Goal: Information Seeking & Learning: Learn about a topic

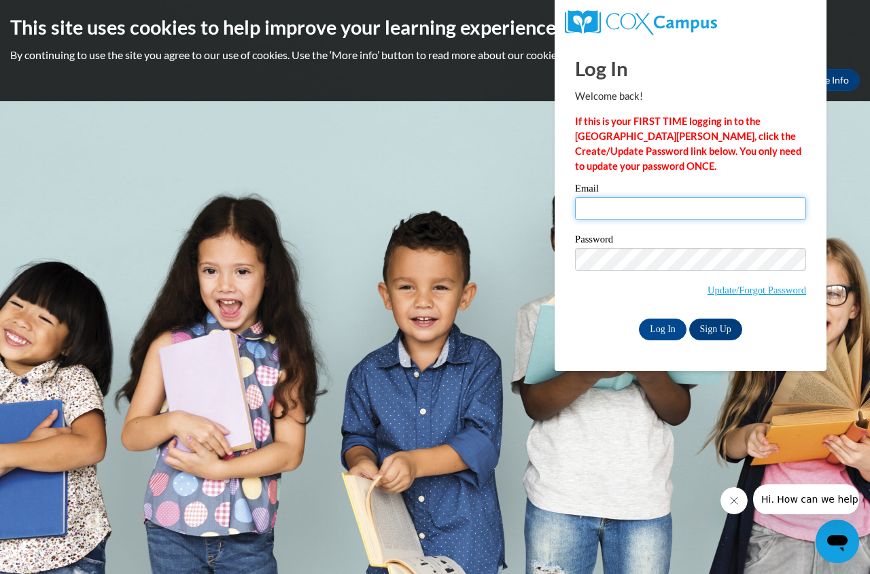
click at [690, 200] on input "Email" at bounding box center [690, 208] width 231 height 23
type input "erin.bost@gracepolaris.org"
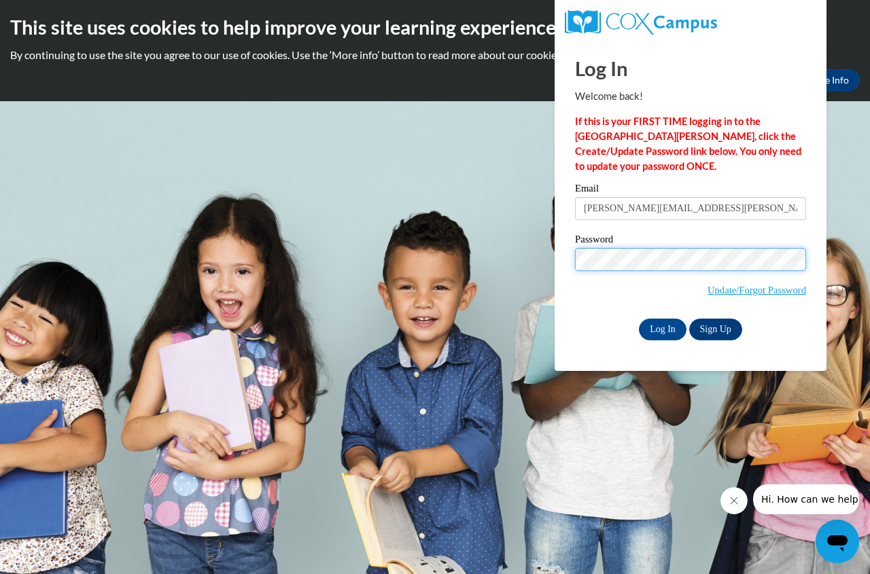
click at [639, 319] on input "Log In" at bounding box center [663, 330] width 48 height 22
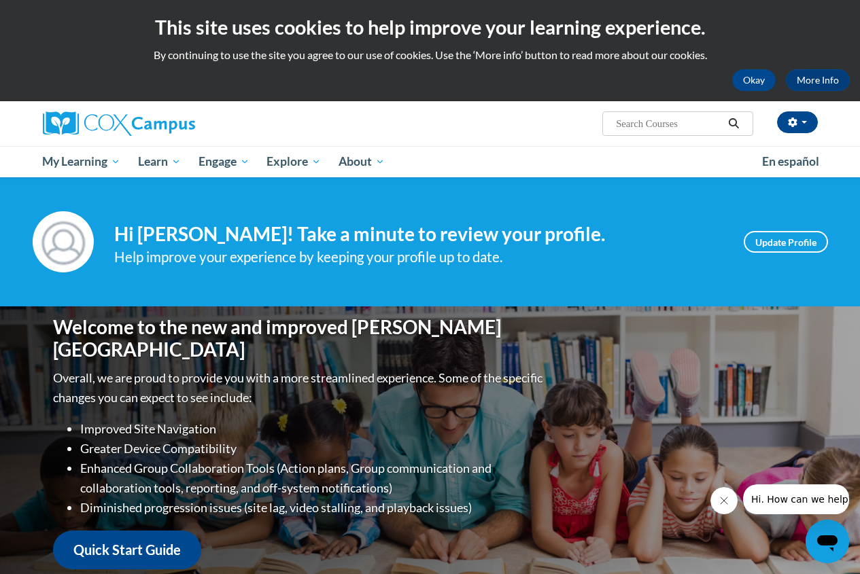
click at [661, 194] on div "Your profile Hi Erin Bost! Take a minute to review your profile. Help improve y…" at bounding box center [430, 241] width 860 height 129
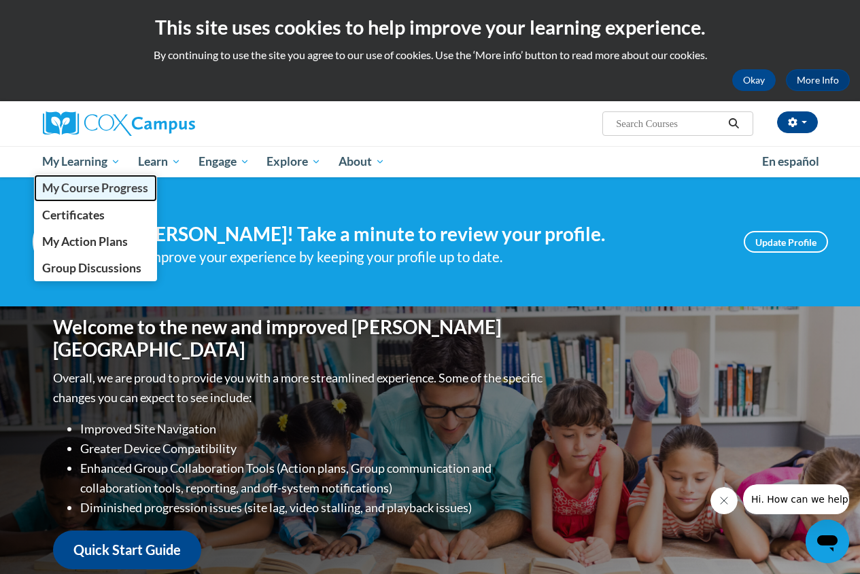
click at [113, 192] on span "My Course Progress" at bounding box center [95, 188] width 106 height 14
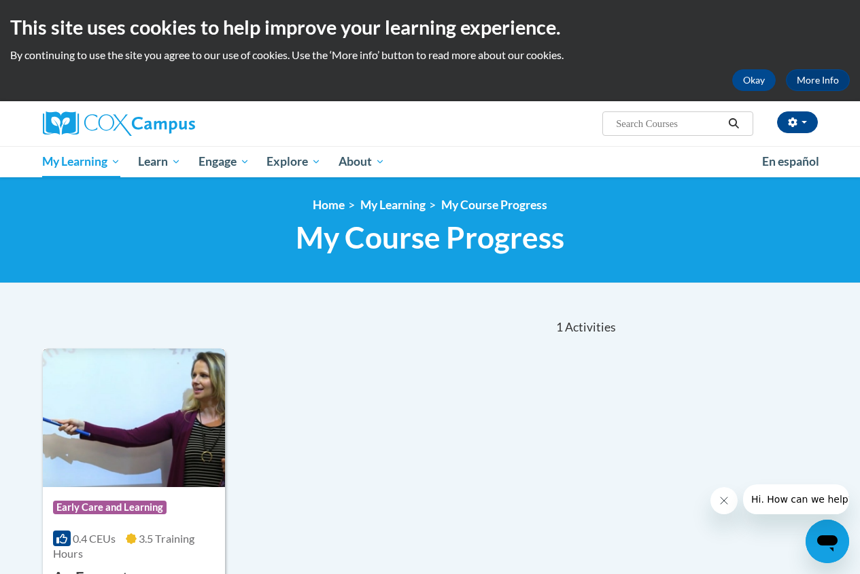
click at [194, 361] on img at bounding box center [134, 418] width 182 height 139
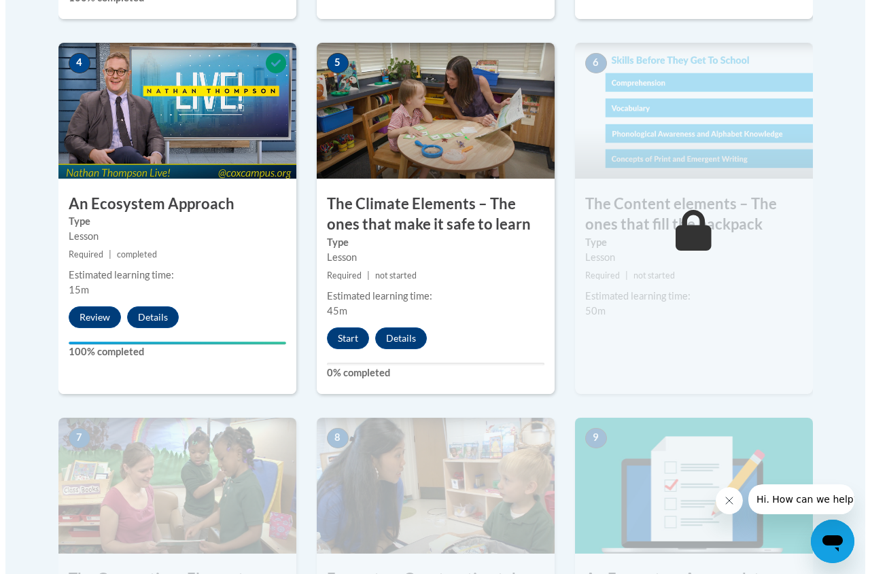
scroll to position [883, 0]
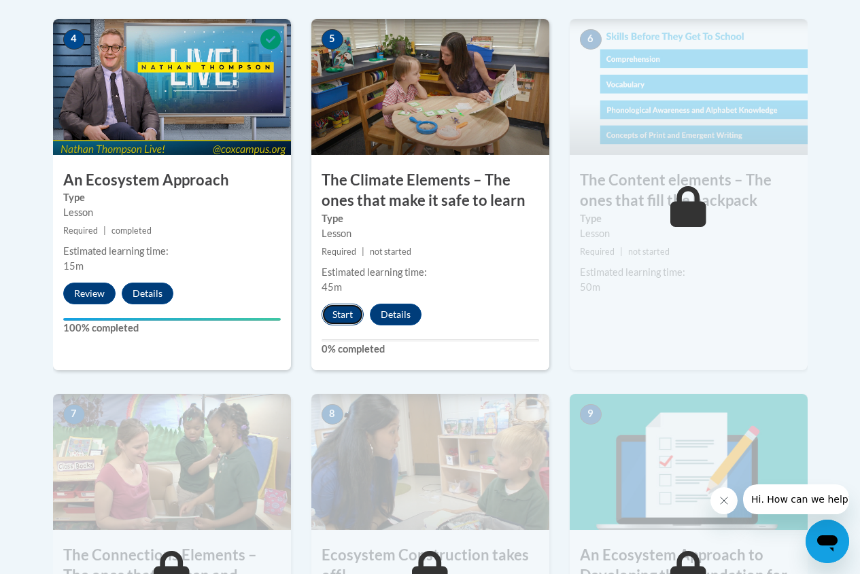
click at [345, 311] on button "Start" at bounding box center [342, 315] width 42 height 22
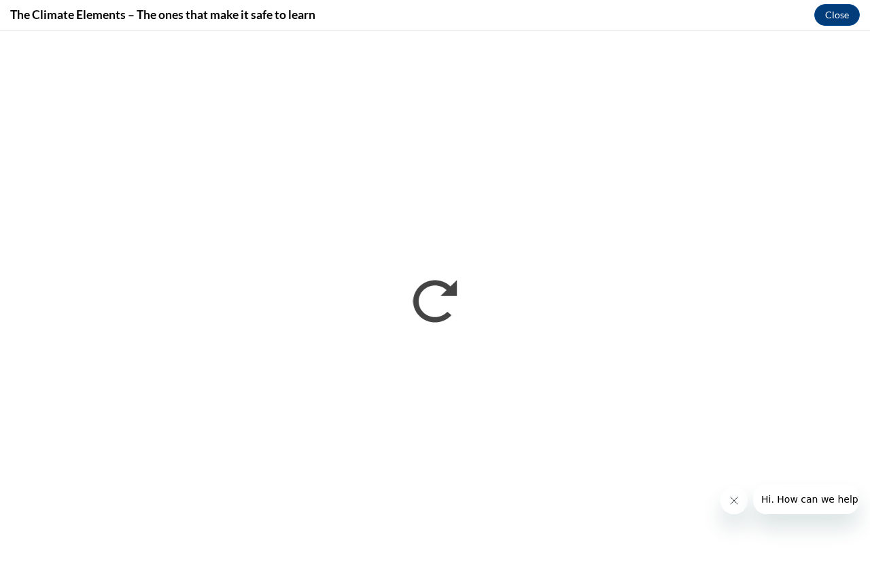
scroll to position [0, 0]
click at [729, 501] on icon "Close message from company" at bounding box center [733, 500] width 11 height 11
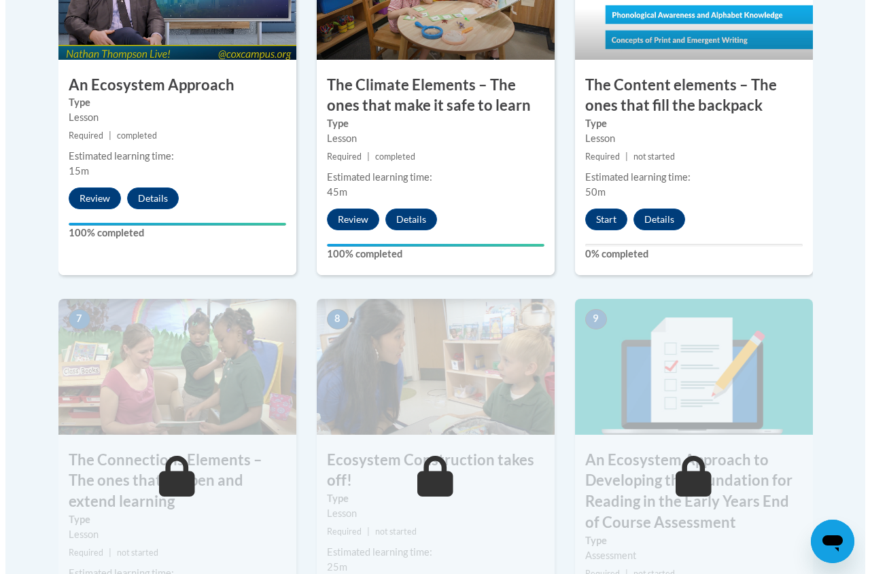
scroll to position [1019, 0]
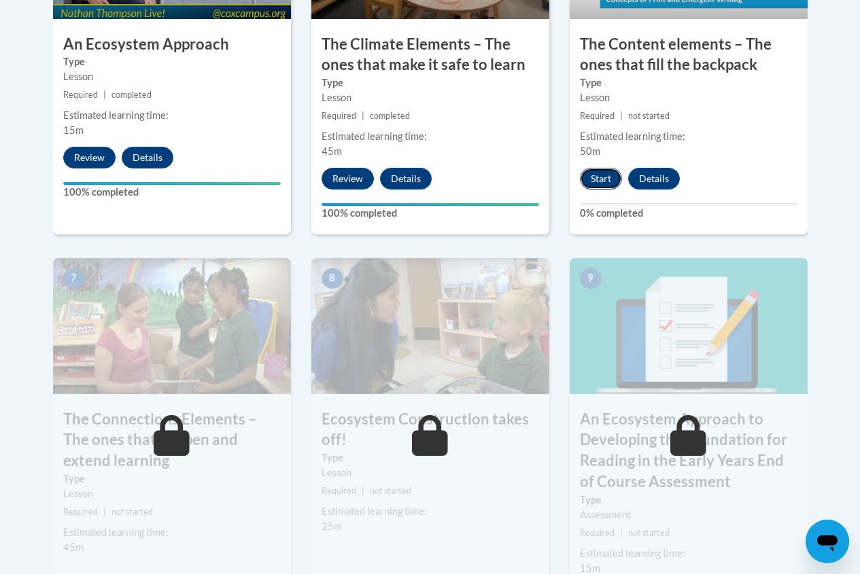
click at [614, 177] on button "Start" at bounding box center [601, 179] width 42 height 22
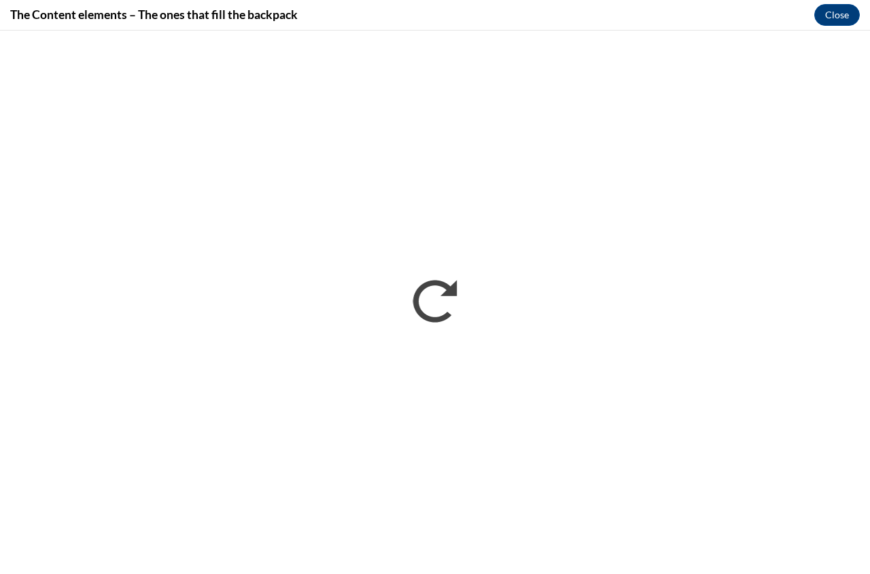
scroll to position [0, 0]
